Goal: Information Seeking & Learning: Learn about a topic

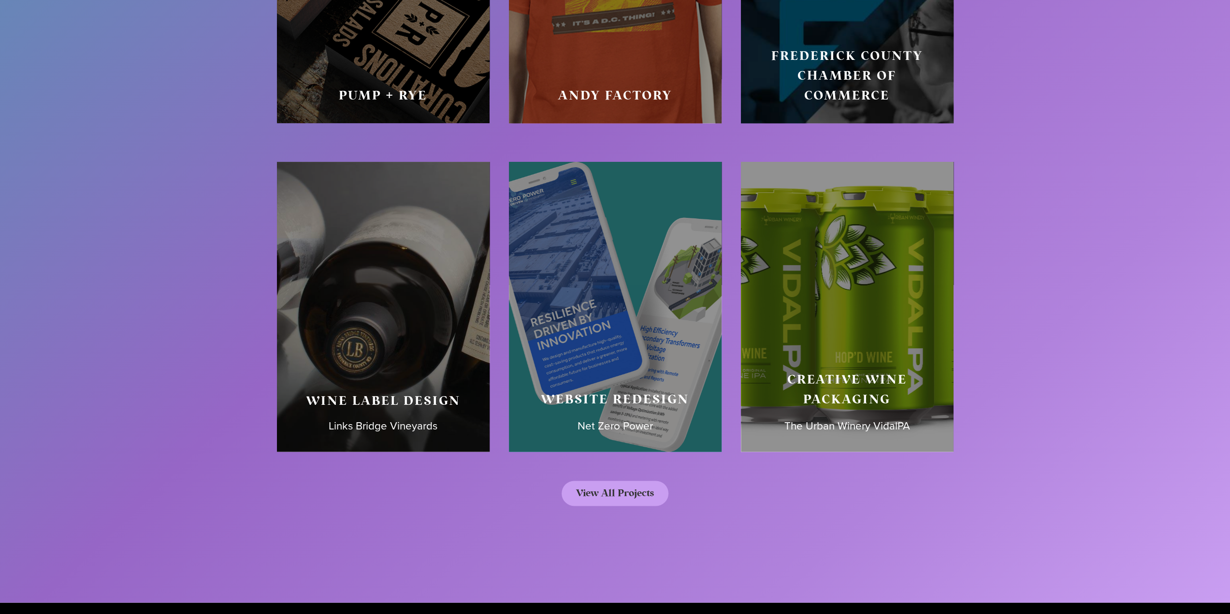
scroll to position [4978, 0]
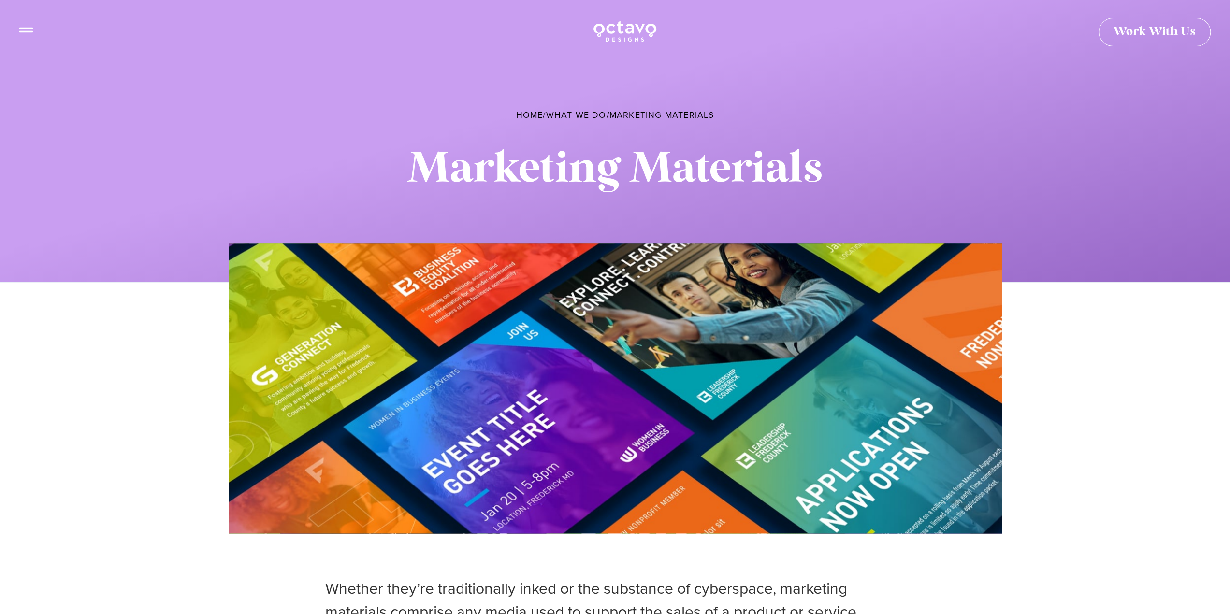
click at [27, 30] on icon at bounding box center [26, 26] width 14 height 14
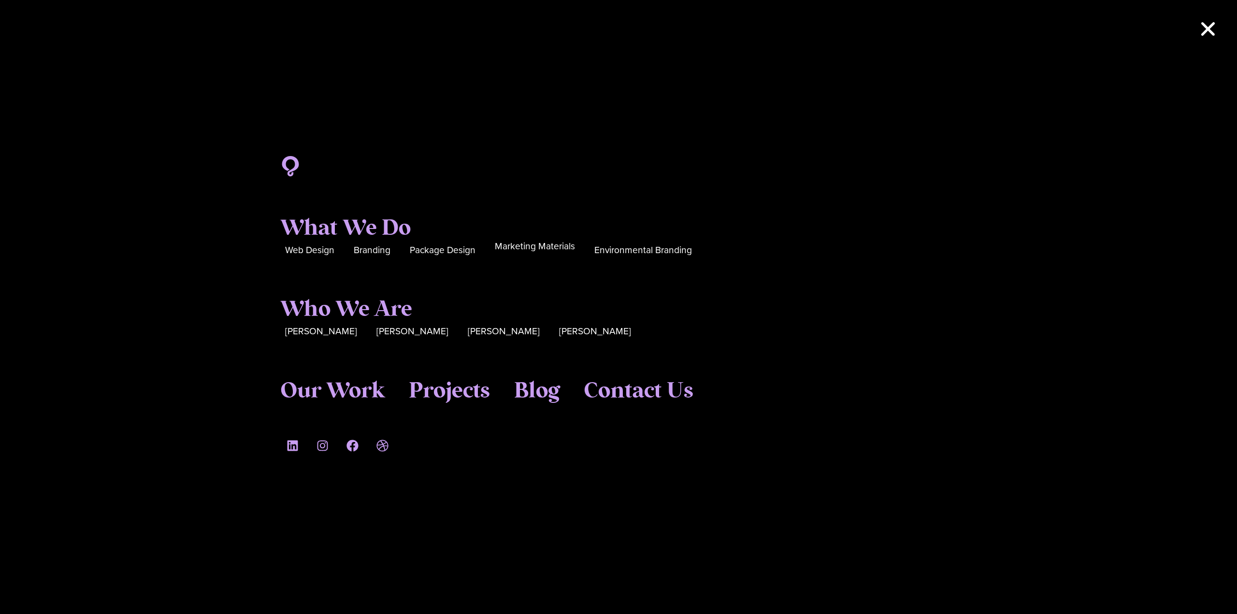
click at [548, 251] on span "Marketing Materials" at bounding box center [535, 246] width 80 height 15
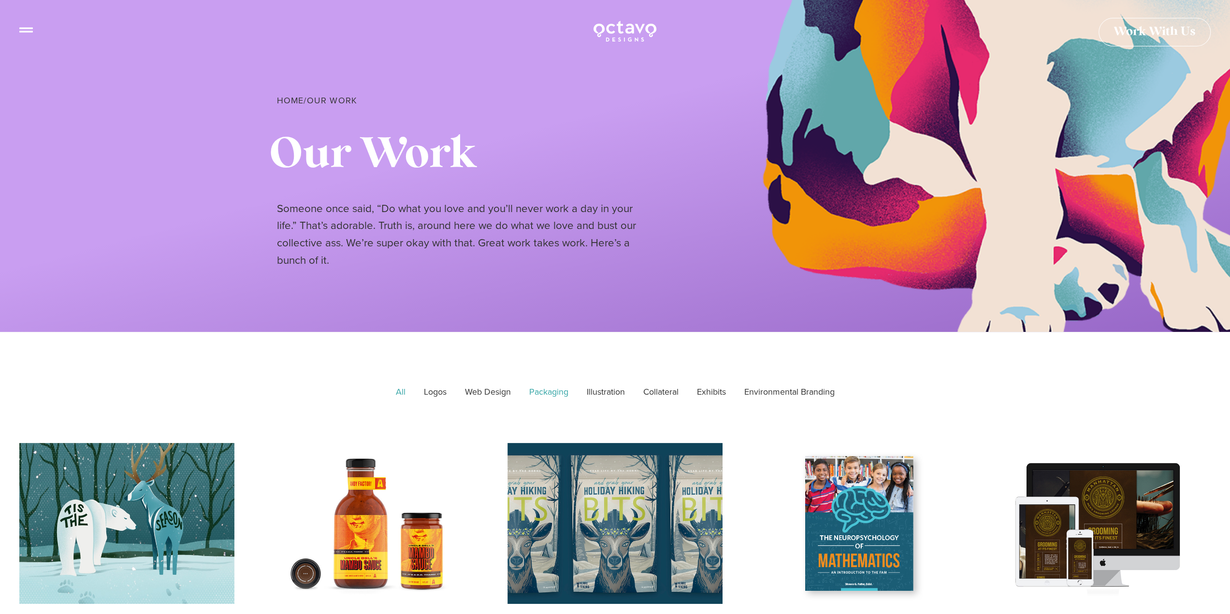
click at [558, 393] on link "Packaging" at bounding box center [548, 392] width 53 height 24
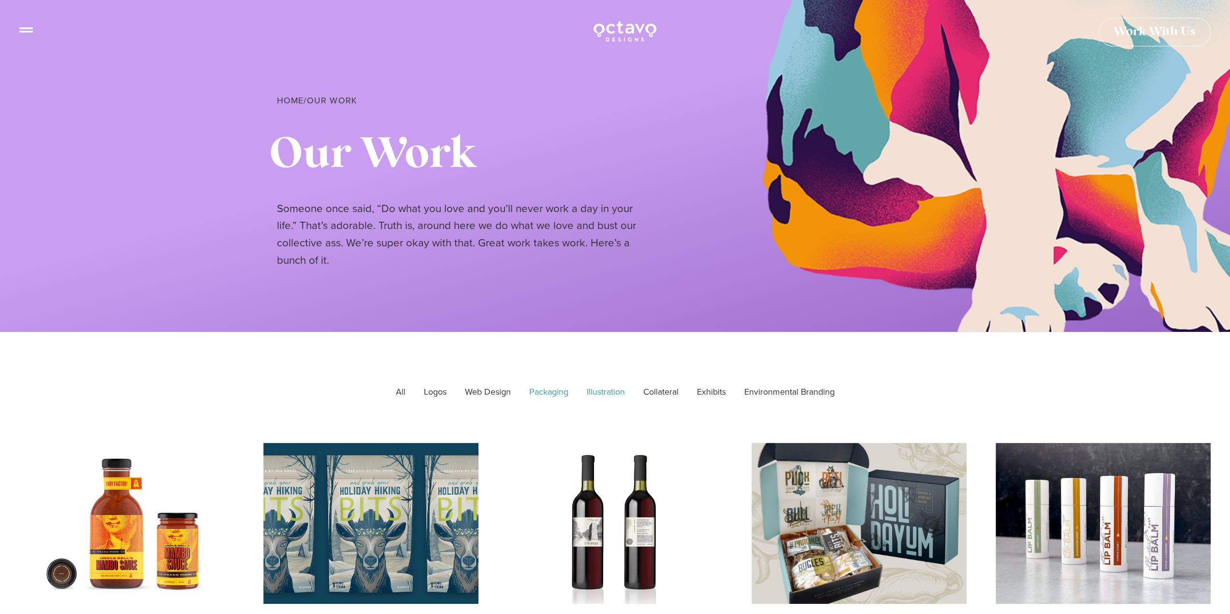
click at [605, 393] on link "Illustration" at bounding box center [606, 392] width 52 height 24
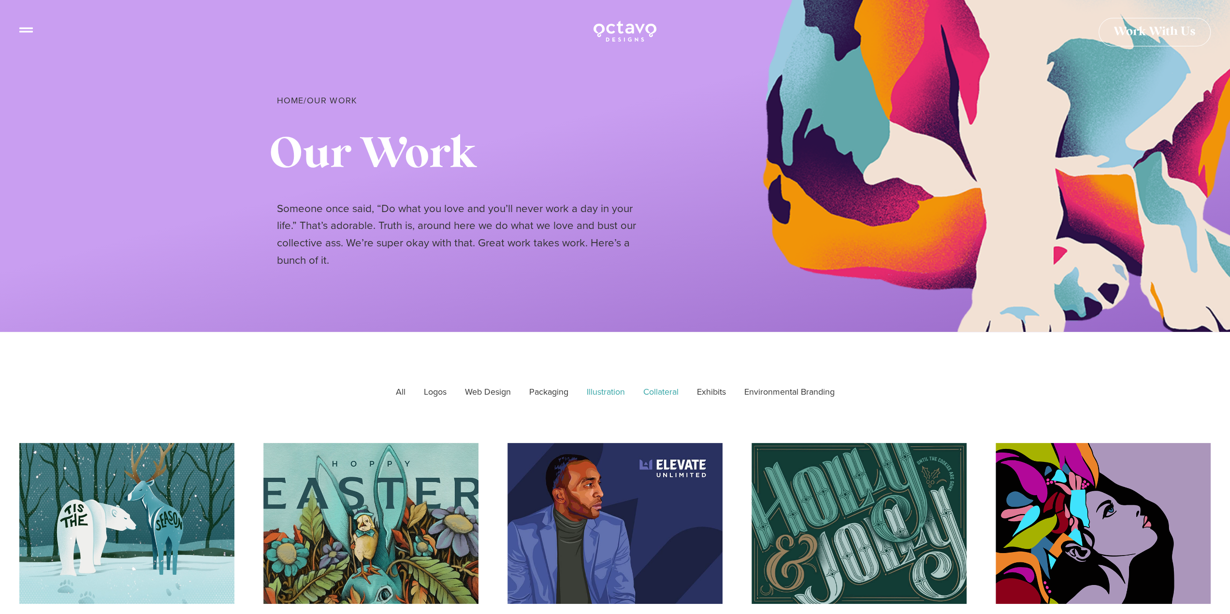
click at [665, 394] on link "Collateral" at bounding box center [661, 392] width 49 height 24
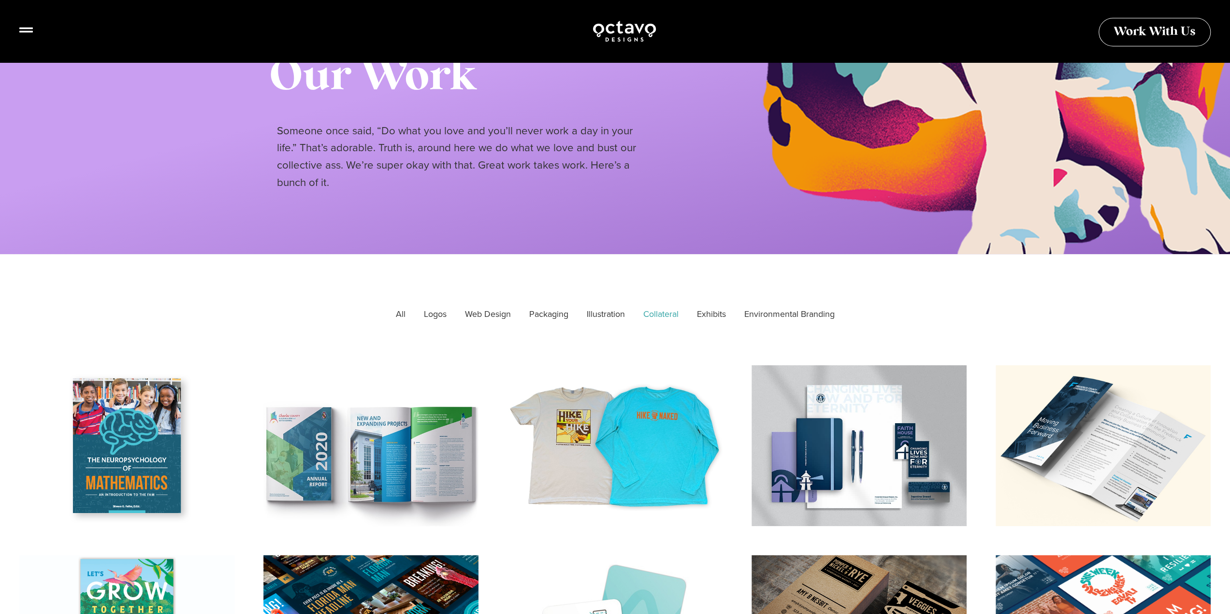
scroll to position [145, 0]
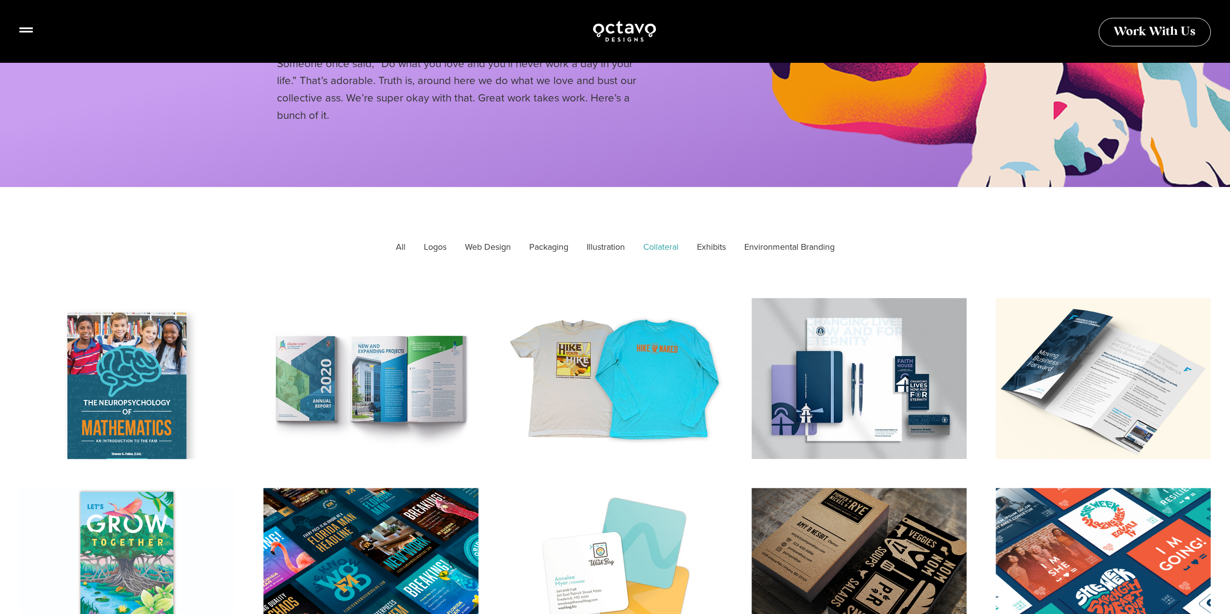
click at [143, 368] on div at bounding box center [127, 386] width 237 height 177
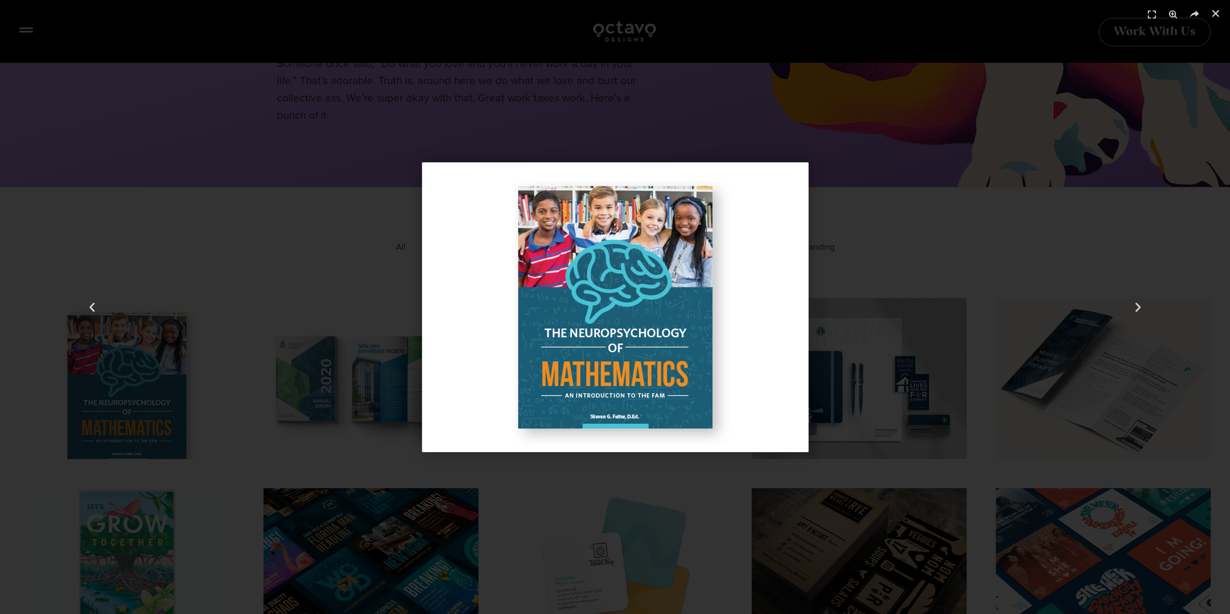
click at [720, 485] on div "1 / 59" at bounding box center [615, 307] width 1162 height 547
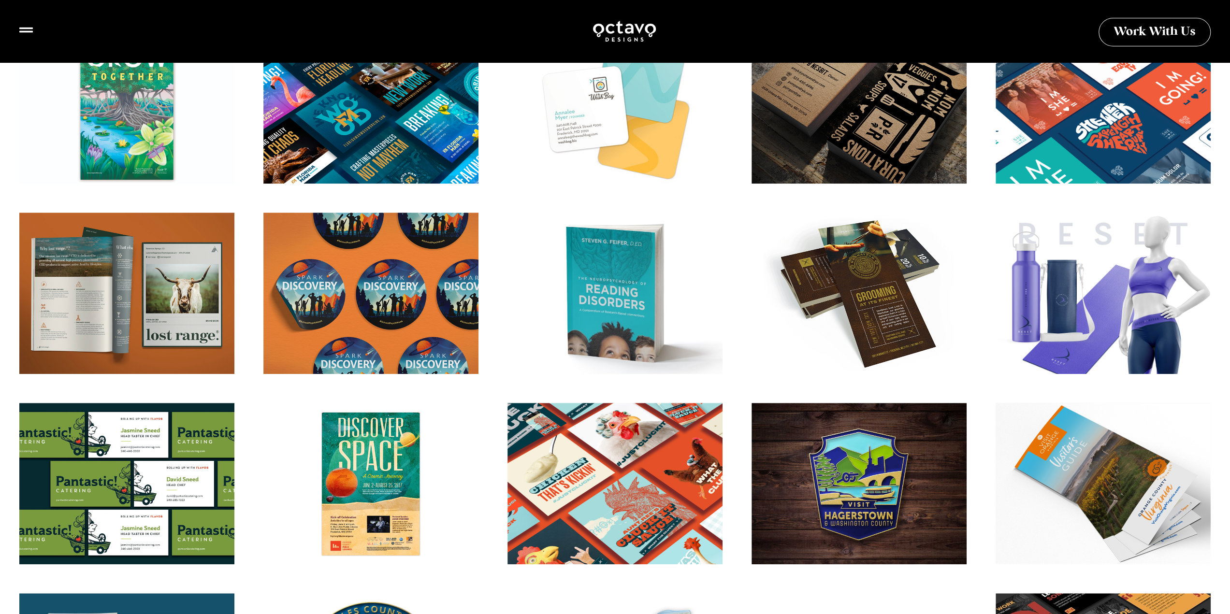
scroll to position [725, 0]
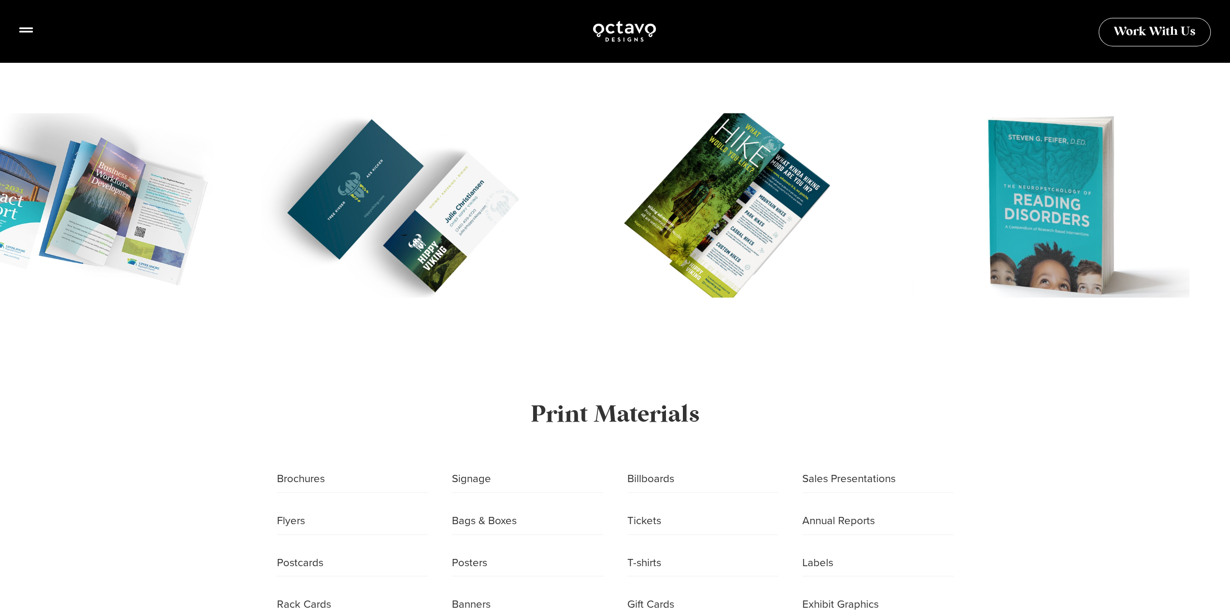
scroll to position [870, 0]
